Goal: Task Accomplishment & Management: Manage account settings

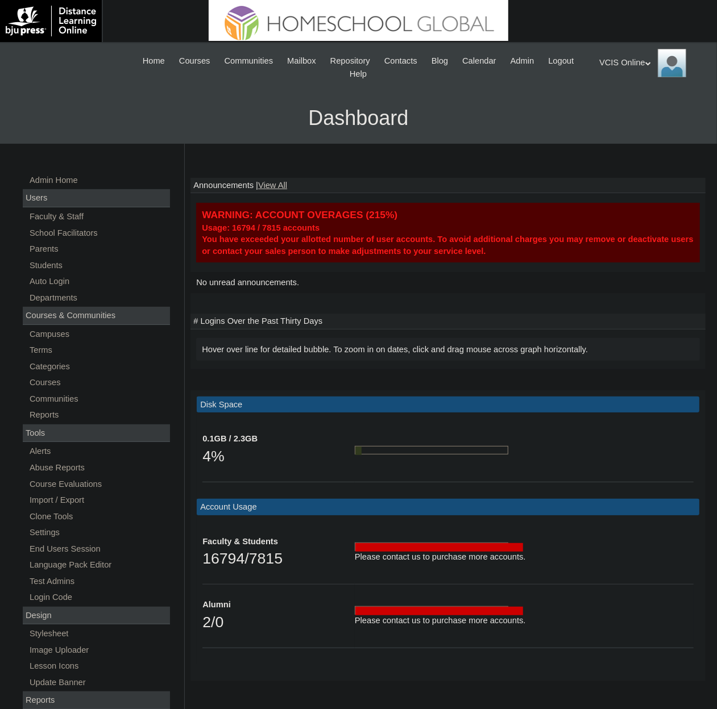
click at [50, 252] on link "Parents" at bounding box center [99, 249] width 142 height 14
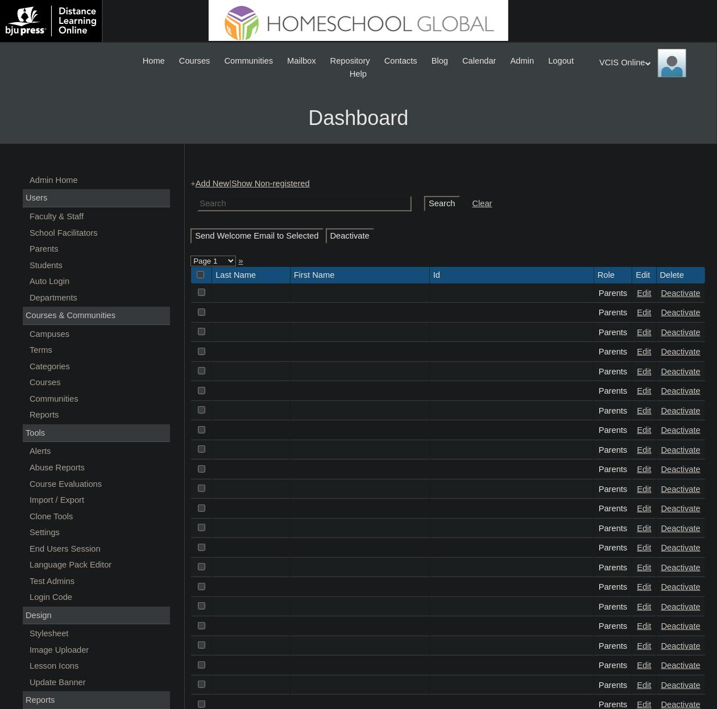
click at [292, 199] on input "text" at bounding box center [304, 203] width 214 height 15
paste input "VCIS018-4A-PA2025"
type input "VCIS018-4A-PA2025"
click at [426, 202] on input "Search" at bounding box center [441, 203] width 35 height 15
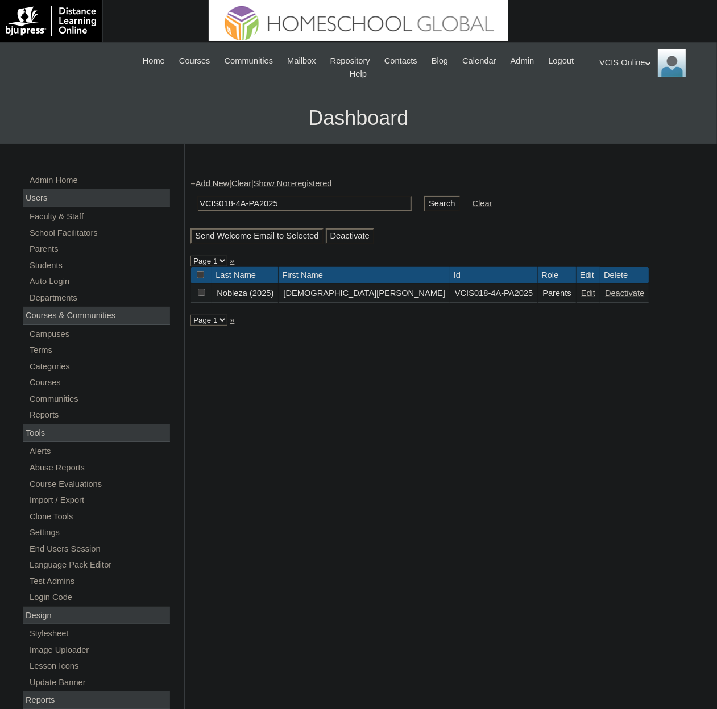
click at [581, 298] on link "Edit" at bounding box center [588, 293] width 14 height 9
